Goal: Task Accomplishment & Management: Manage account settings

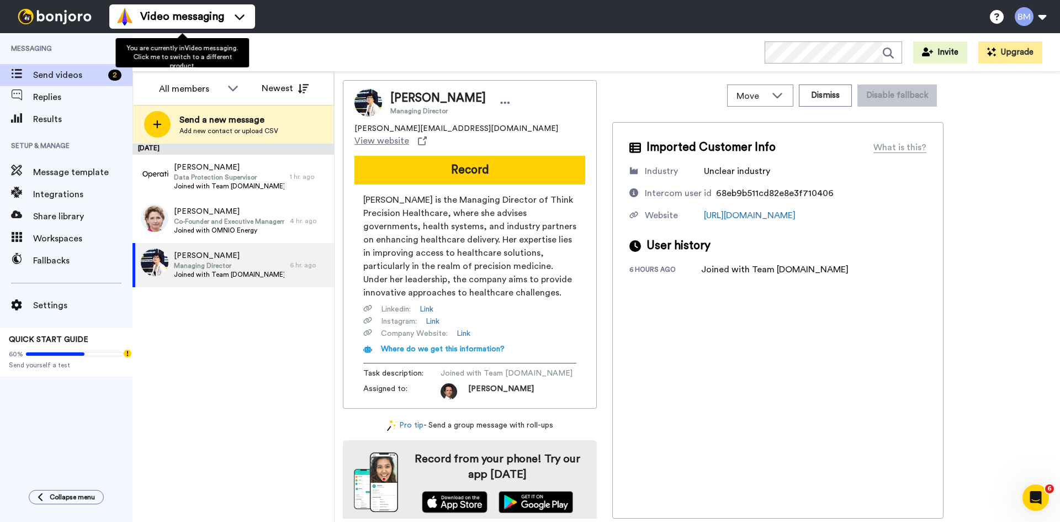
click at [391, 52] on div "Bruno WORKSPACES View all All Onboarding Welcome Onboarding Bruno Onboarding Fr…" at bounding box center [597, 52] width 928 height 39
click at [179, 56] on span "Bruno" at bounding box center [196, 52] width 74 height 13
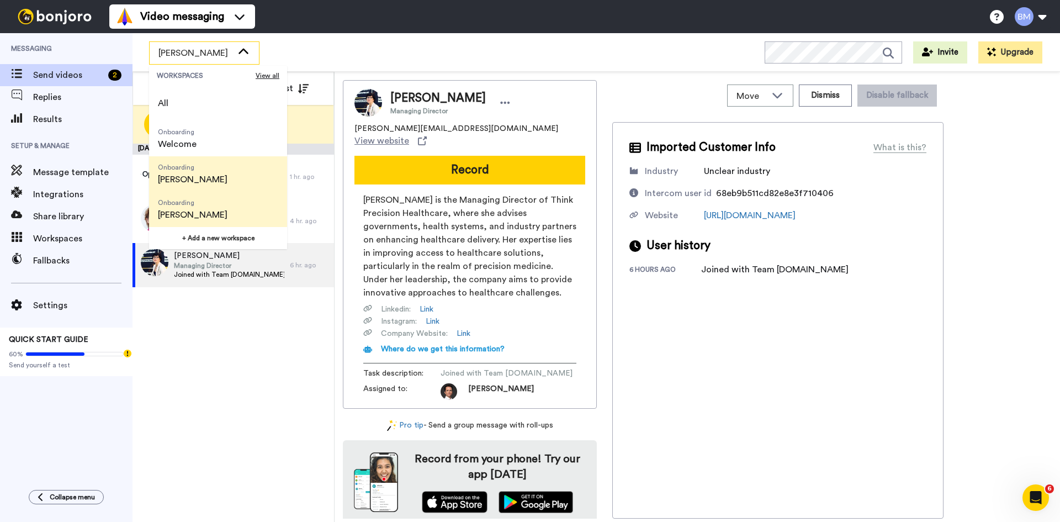
click at [196, 207] on span "Onboarding Francesca" at bounding box center [192, 209] width 87 height 35
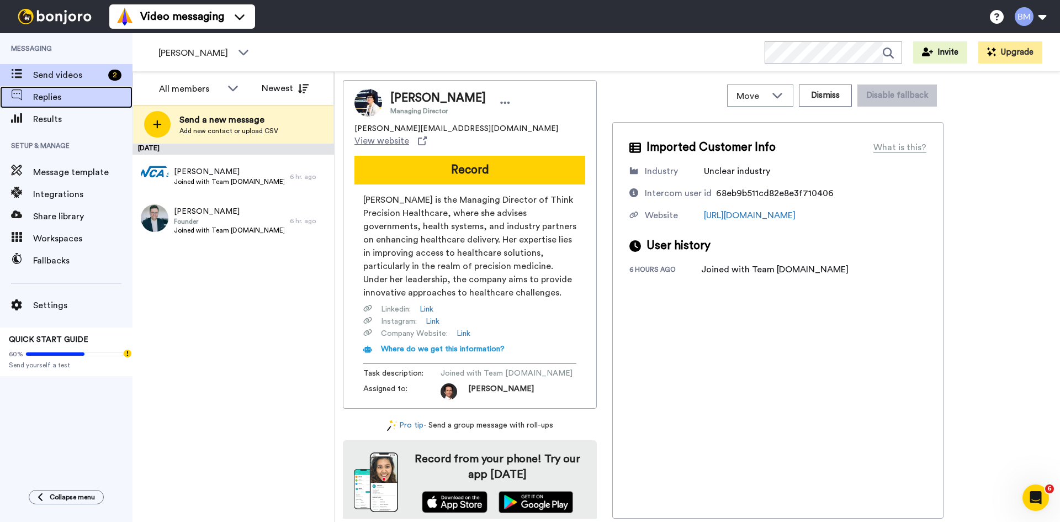
click at [64, 104] on div "Replies" at bounding box center [66, 97] width 133 height 22
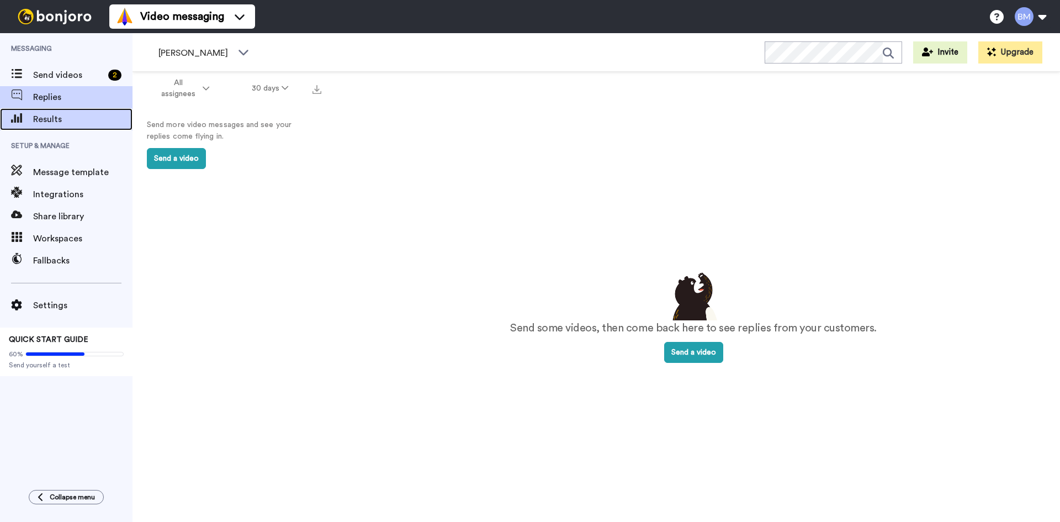
click at [84, 115] on span "Results" at bounding box center [82, 119] width 99 height 13
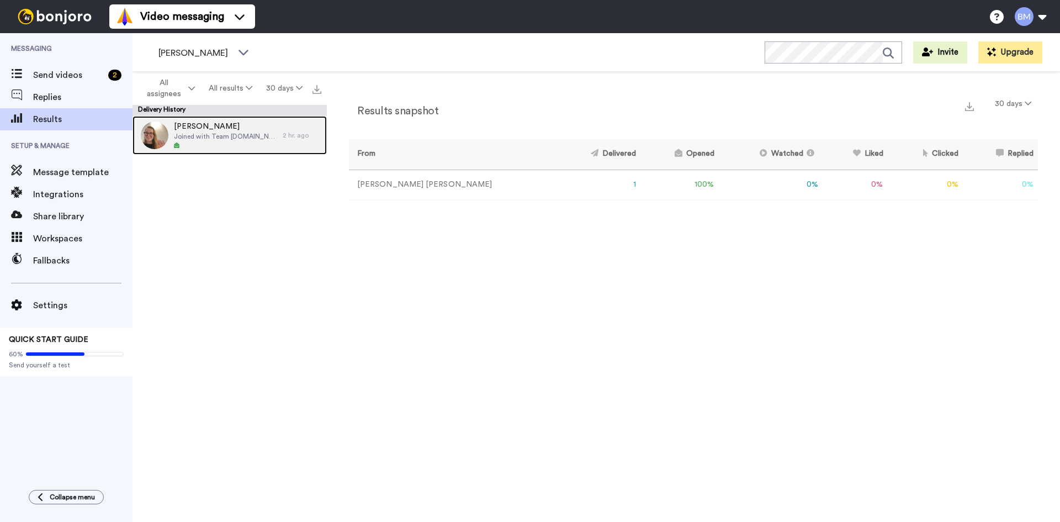
click at [226, 130] on span "Letizia Cerasaro" at bounding box center [225, 126] width 103 height 11
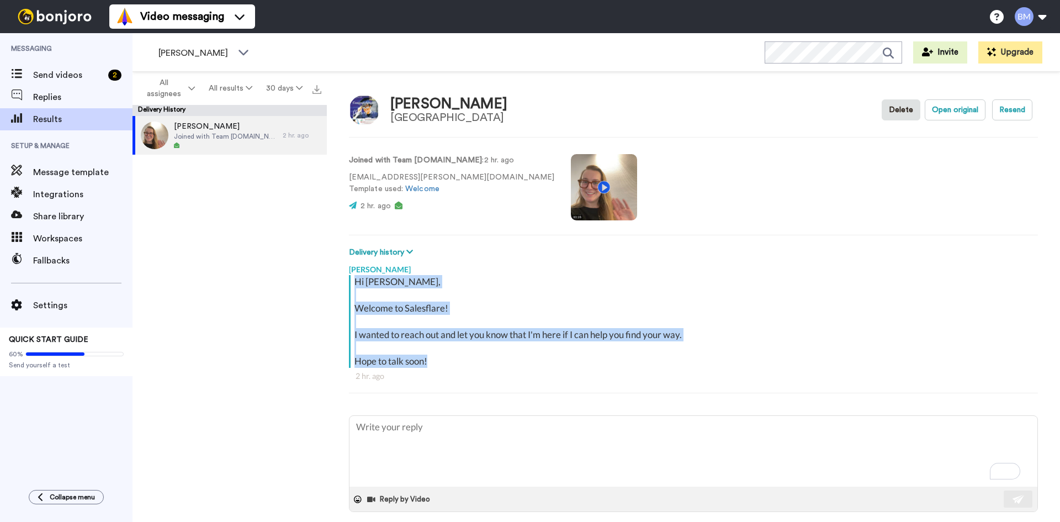
drag, startPoint x: 452, startPoint y: 361, endPoint x: 346, endPoint y: 277, distance: 136.0
click at [346, 277] on div "Letizia Cerasaro Università degli Studi di Roma Tor Vergata Delete Open origina…" at bounding box center [694, 300] width 734 height 456
copy div "Hi Letizia, Welcome to Salesflare! I wanted to reach out and let you know that …"
type textarea "x"
click at [78, 70] on span "Send videos" at bounding box center [68, 74] width 71 height 13
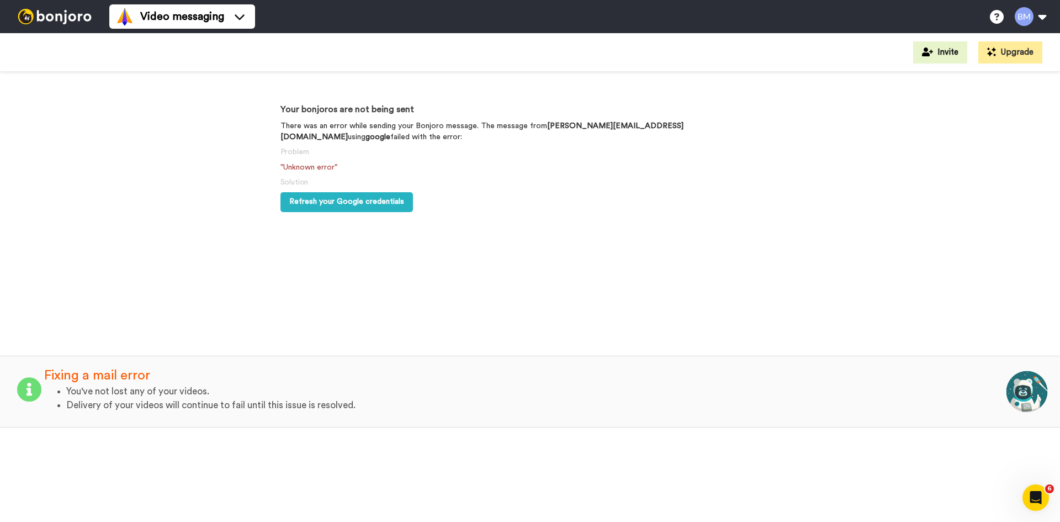
click at [188, 399] on li "Delivery of your videos will continue to fail until this issue is resolved." at bounding box center [535, 405] width 939 height 13
click at [345, 198] on span "Refresh your Google credentials" at bounding box center [346, 202] width 115 height 8
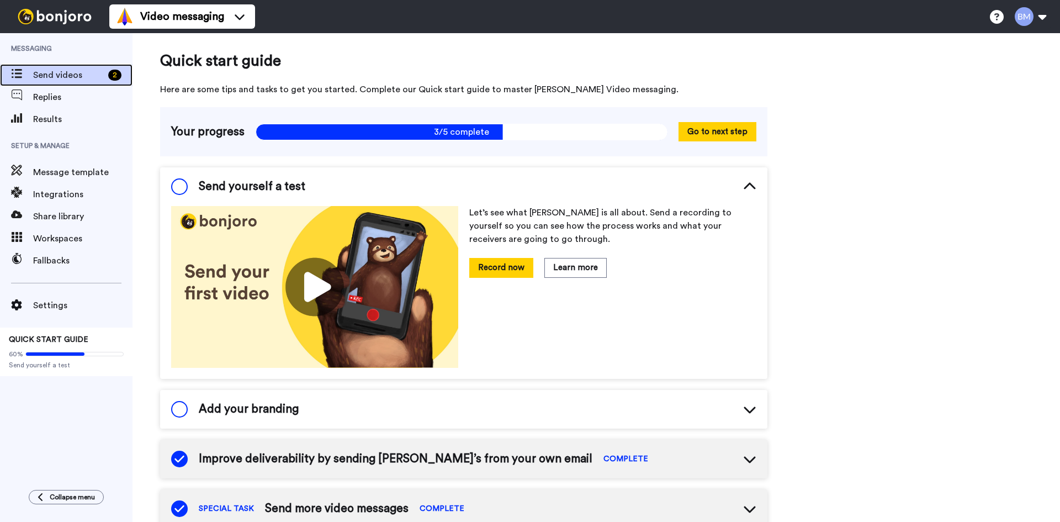
click at [82, 80] on span "Send videos" at bounding box center [68, 74] width 71 height 13
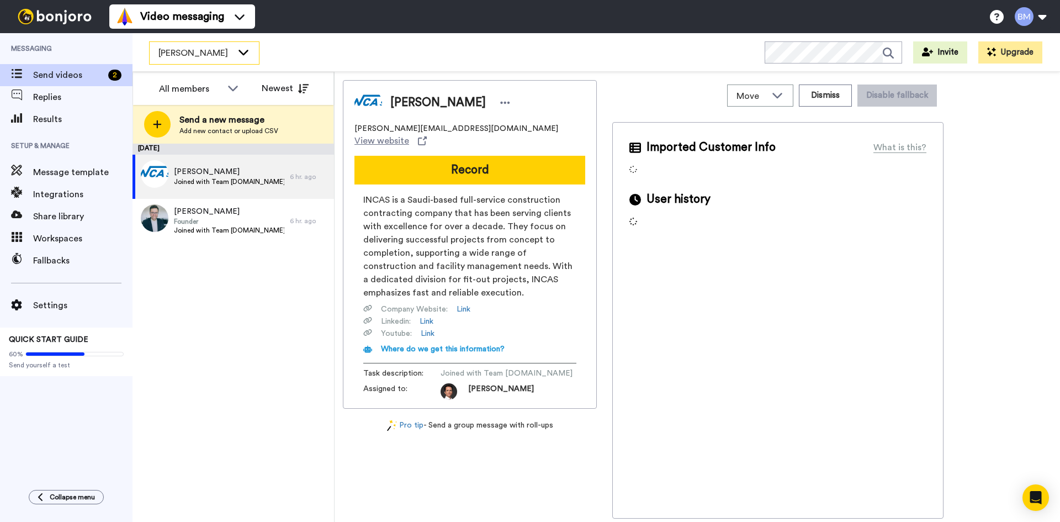
click at [221, 56] on span "Francesca" at bounding box center [196, 52] width 74 height 13
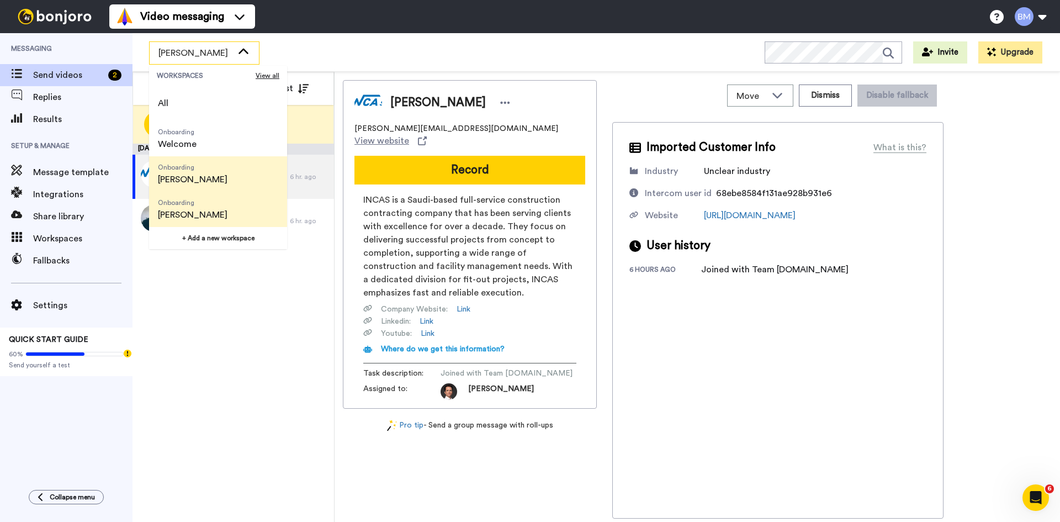
click at [181, 174] on span "[PERSON_NAME]" at bounding box center [193, 179] width 70 height 13
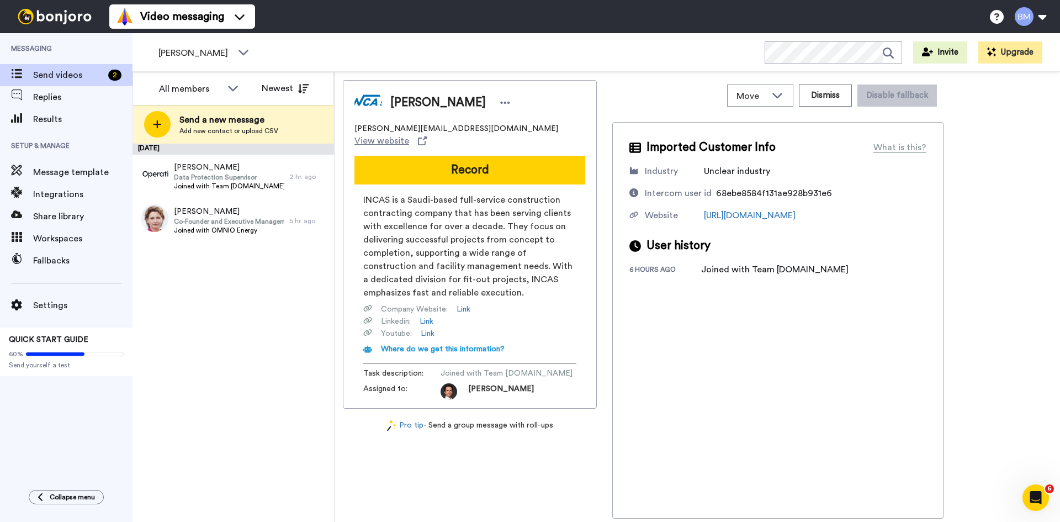
click at [204, 309] on div "October 13 Tomasz Burnos Data Protection Supervisor Joined with Team operivo.co…" at bounding box center [234, 333] width 202 height 378
click at [91, 92] on span "Replies" at bounding box center [82, 97] width 99 height 13
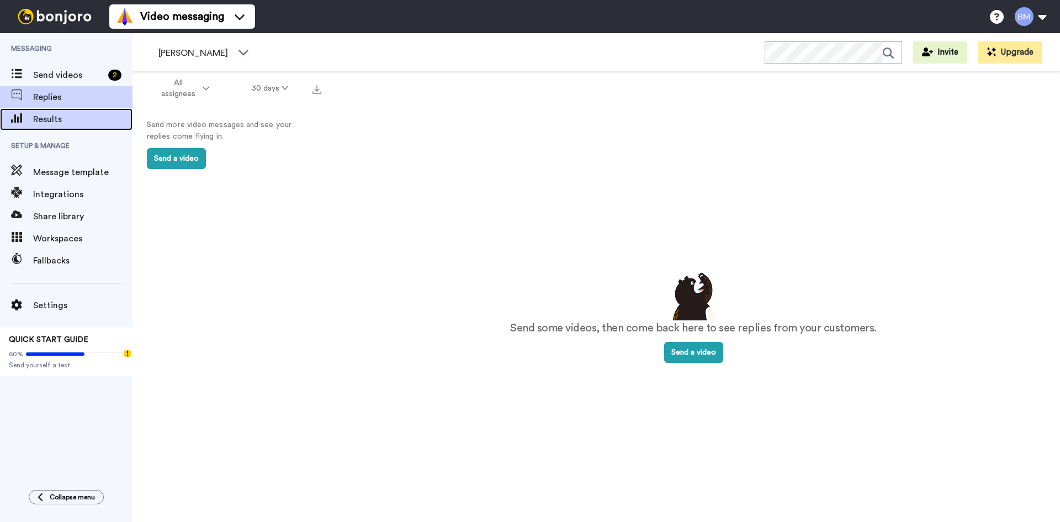
click at [45, 118] on span "Results" at bounding box center [82, 119] width 99 height 13
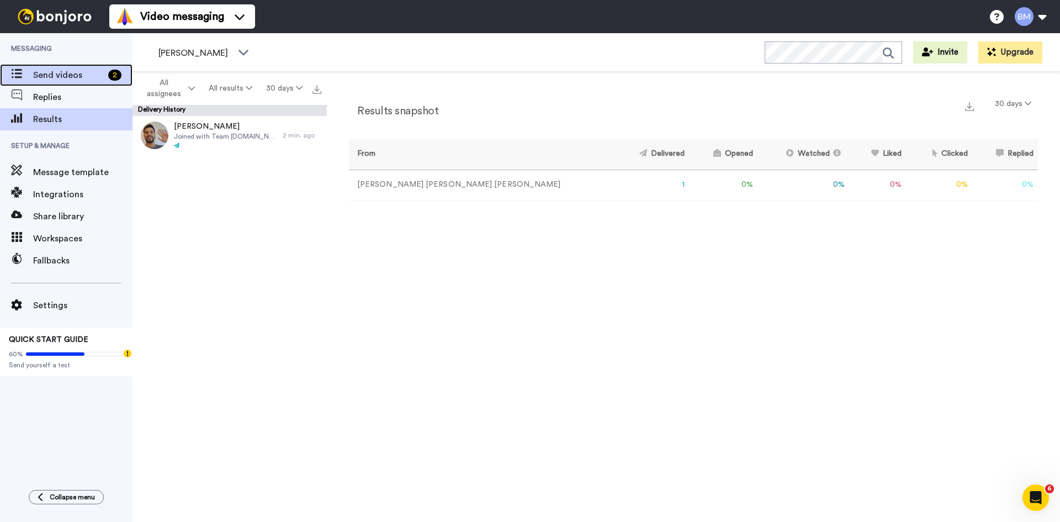
click at [78, 80] on span "Send videos" at bounding box center [68, 74] width 71 height 13
click at [893, 291] on div "Results snapshot 30 days From Delivered Opened Watched Liked Clicked Replied Fa…" at bounding box center [694, 300] width 734 height 456
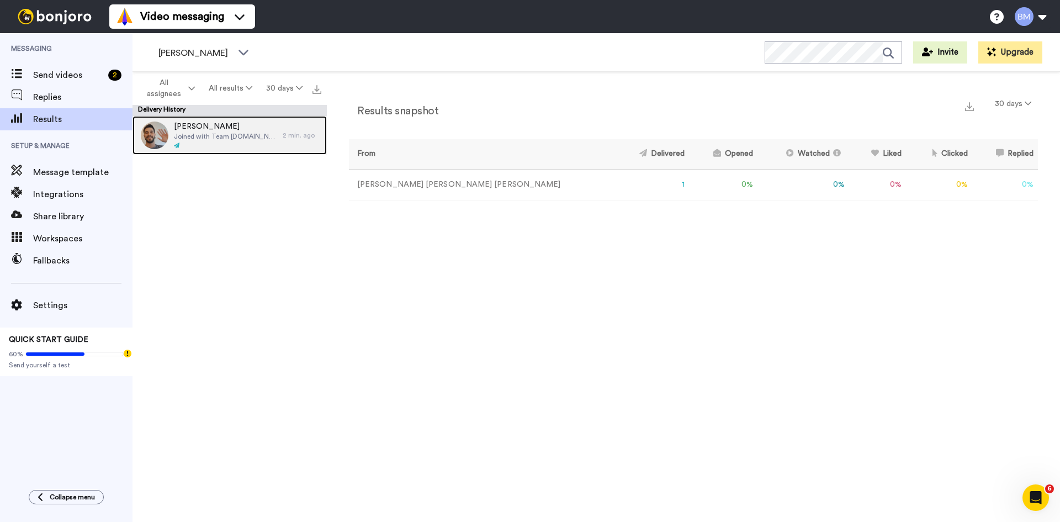
click at [254, 138] on span "Joined with Team thinkprecisionhealthcare.com" at bounding box center [225, 136] width 103 height 9
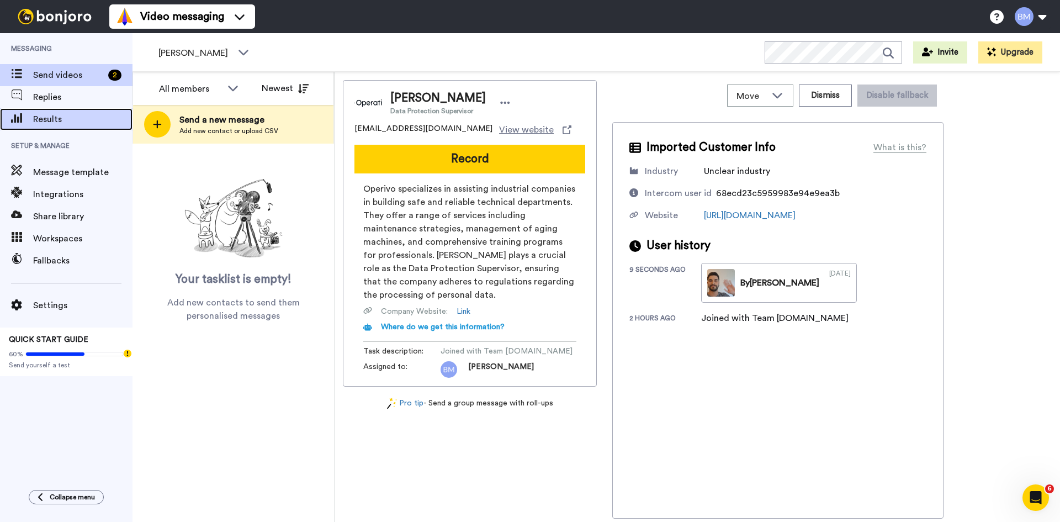
click at [69, 114] on span "Results" at bounding box center [82, 119] width 99 height 13
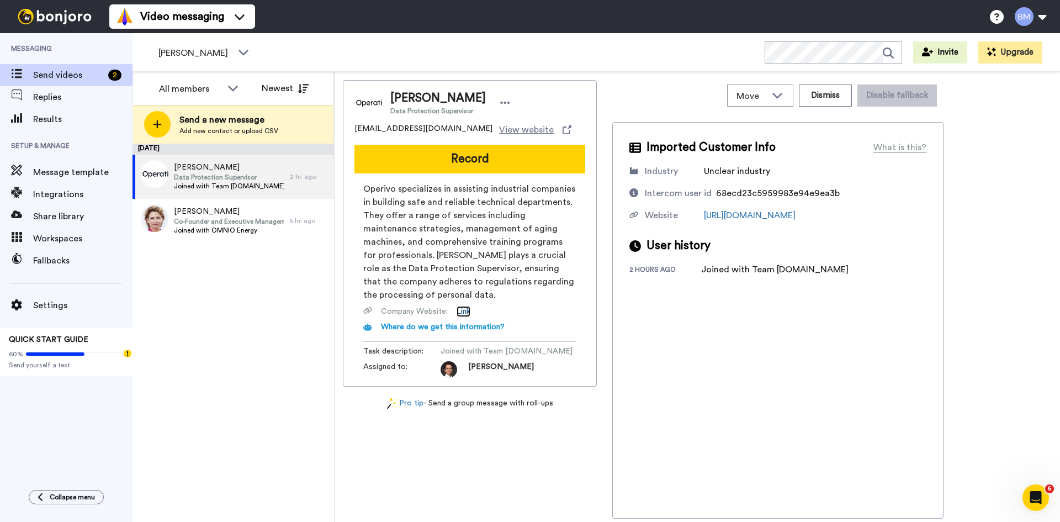
click at [467, 310] on link "Link" at bounding box center [464, 311] width 14 height 11
click at [222, 217] on span "Olaf Jäger-Roschko" at bounding box center [229, 211] width 110 height 11
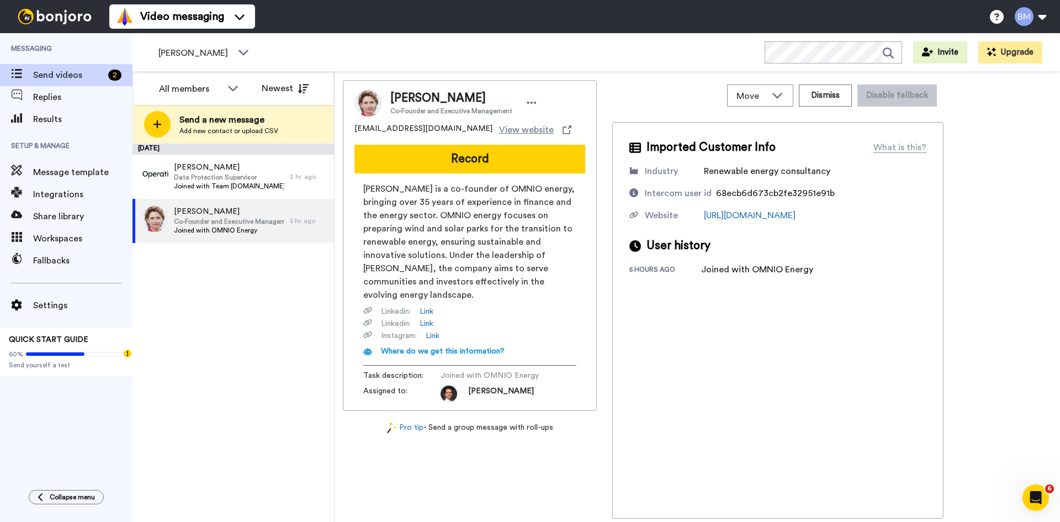
drag, startPoint x: 490, startPoint y: 97, endPoint x: 383, endPoint y: 93, distance: 107.2
click at [383, 93] on div "Olaf Jäger-Roschko Co-Founder and Executive Management" at bounding box center [461, 102] width 158 height 25
copy span "Olaf Jäger-Roschko"
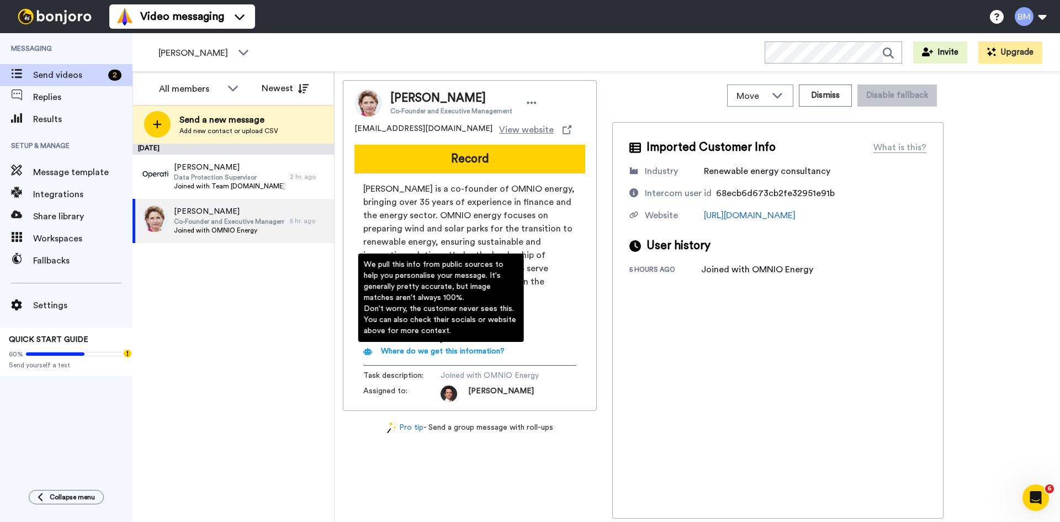
click at [495, 228] on span "Dr. Olaf Jäger-Roschko is a co-founder of OMNIO energy, bringing over 35 years …" at bounding box center [469, 241] width 213 height 119
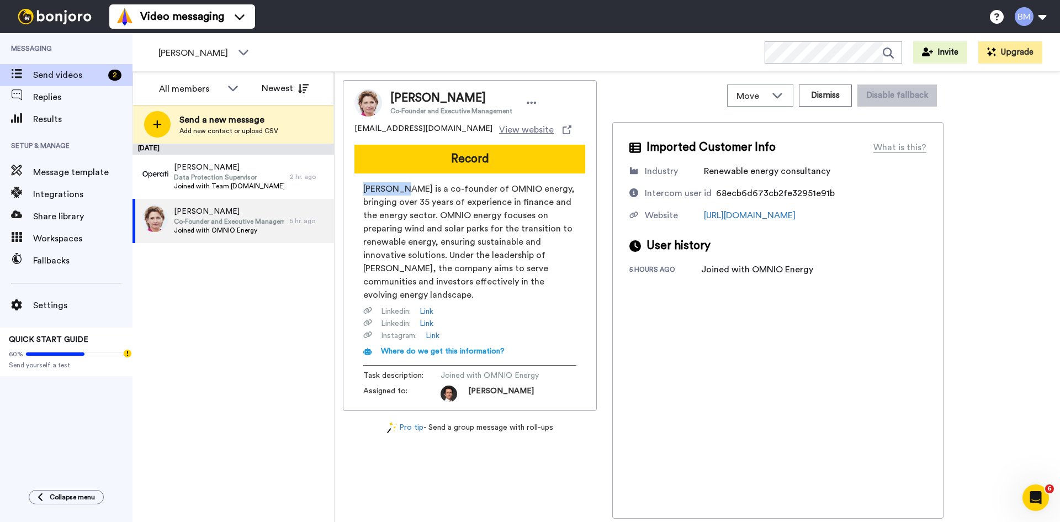
drag, startPoint x: 384, startPoint y: 191, endPoint x: 366, endPoint y: 188, distance: 18.4
click at [366, 188] on span "Dr. Olaf Jäger-Roschko is a co-founder of OMNIO energy, bringing over 35 years …" at bounding box center [469, 241] width 213 height 119
click at [447, 204] on span "Dr. Olaf Jäger-Roschko is a co-founder of OMNIO energy, bringing over 35 years …" at bounding box center [469, 241] width 213 height 119
drag, startPoint x: 815, startPoint y: 168, endPoint x: 723, endPoint y: 175, distance: 92.5
click at [721, 176] on div "Renewable energy consultancy" at bounding box center [767, 171] width 126 height 13
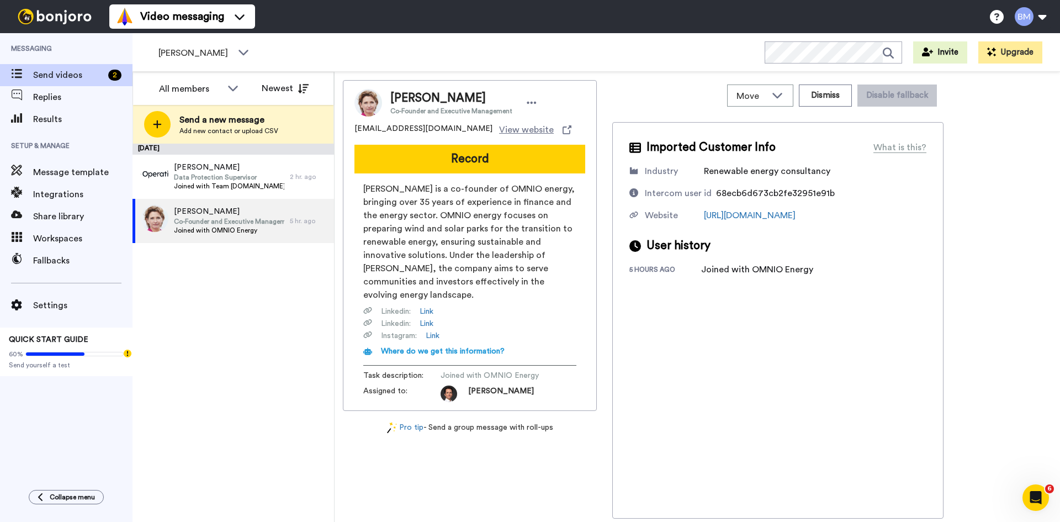
drag, startPoint x: 848, startPoint y: 184, endPoint x: 843, endPoint y: 186, distance: 5.6
click at [843, 185] on div "Industry Renewable energy consultancy Intercom user id 68ecb6d673cb2fe32951e91b…" at bounding box center [778, 193] width 297 height 57
click at [235, 180] on span "Data Protection Supervisor" at bounding box center [229, 177] width 110 height 9
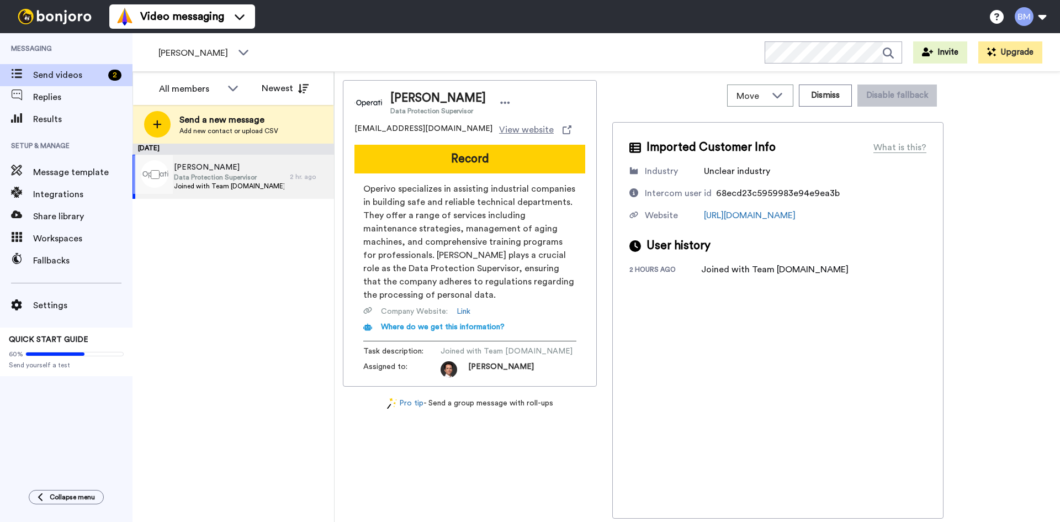
click at [213, 183] on span "Joined with Team [DOMAIN_NAME]" at bounding box center [229, 186] width 110 height 9
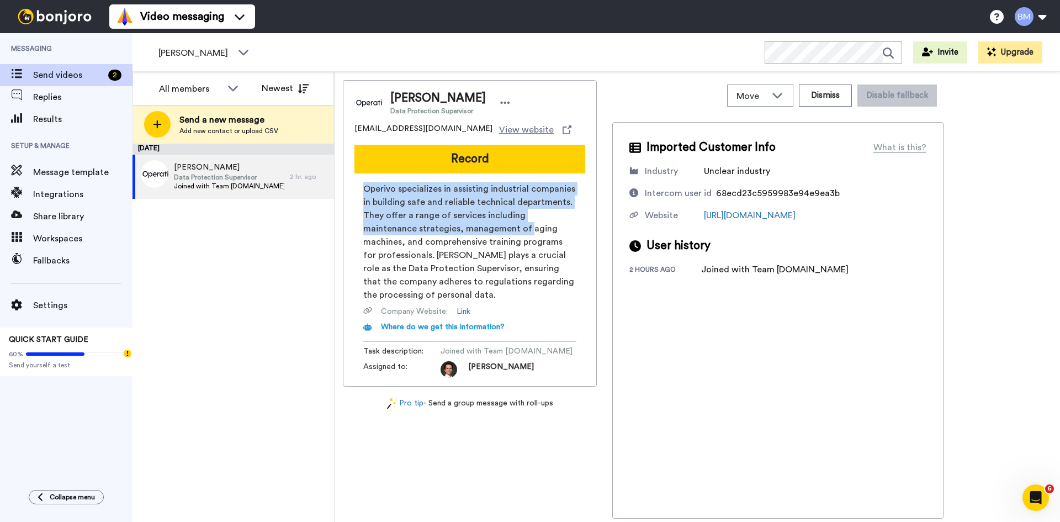
drag, startPoint x: 454, startPoint y: 226, endPoint x: 473, endPoint y: 233, distance: 20.6
click at [473, 233] on span "Operivo specializes in assisting industrial companies in building safe and reli…" at bounding box center [469, 241] width 213 height 119
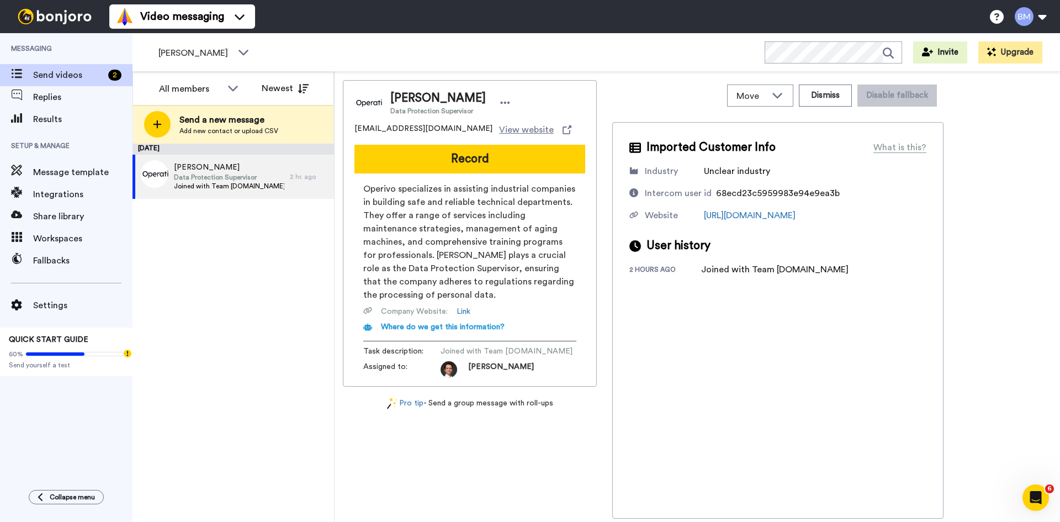
click at [534, 260] on span "Operivo specializes in assisting industrial companies in building safe and reli…" at bounding box center [469, 241] width 213 height 119
click at [463, 312] on link "Link" at bounding box center [464, 311] width 14 height 11
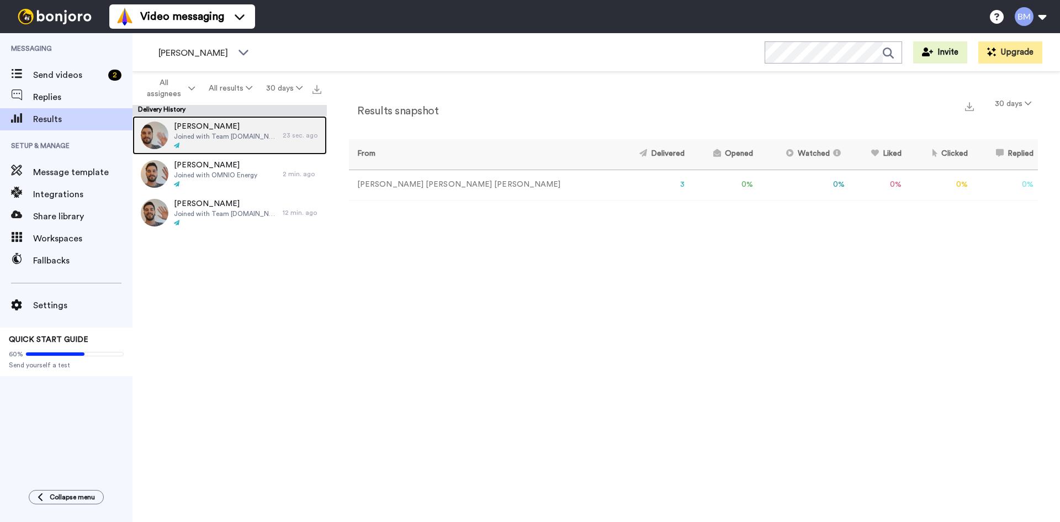
click at [238, 136] on span "Joined with Team operivo.com" at bounding box center [225, 136] width 103 height 9
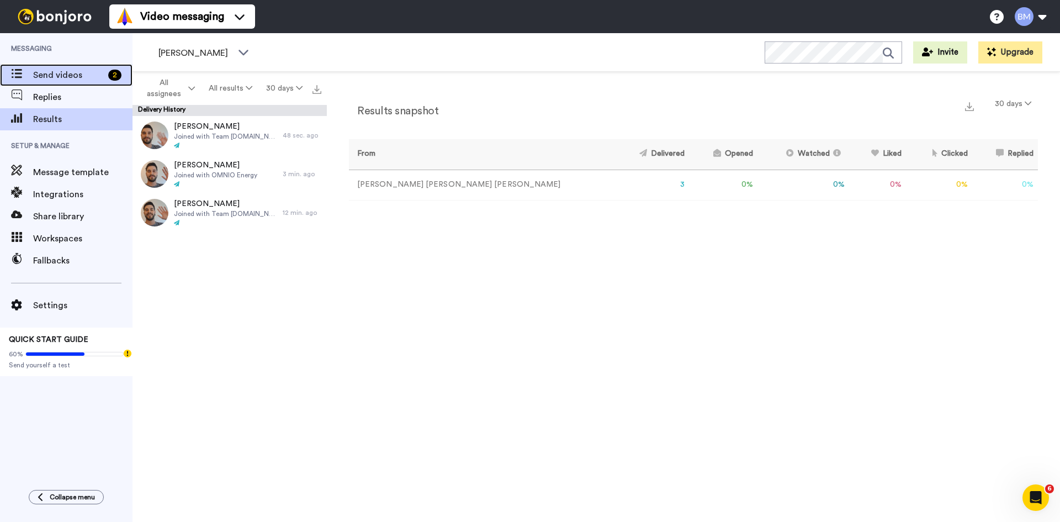
click at [77, 79] on span "Send videos" at bounding box center [68, 74] width 71 height 13
